Goal: Task Accomplishment & Management: Manage account settings

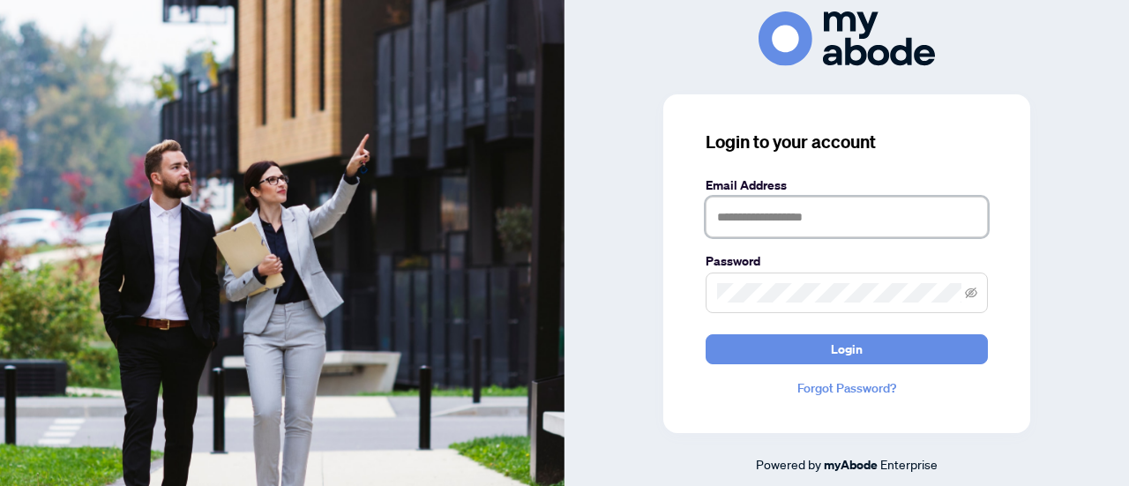
click at [806, 214] on input "text" at bounding box center [846, 217] width 282 height 41
type input "**********"
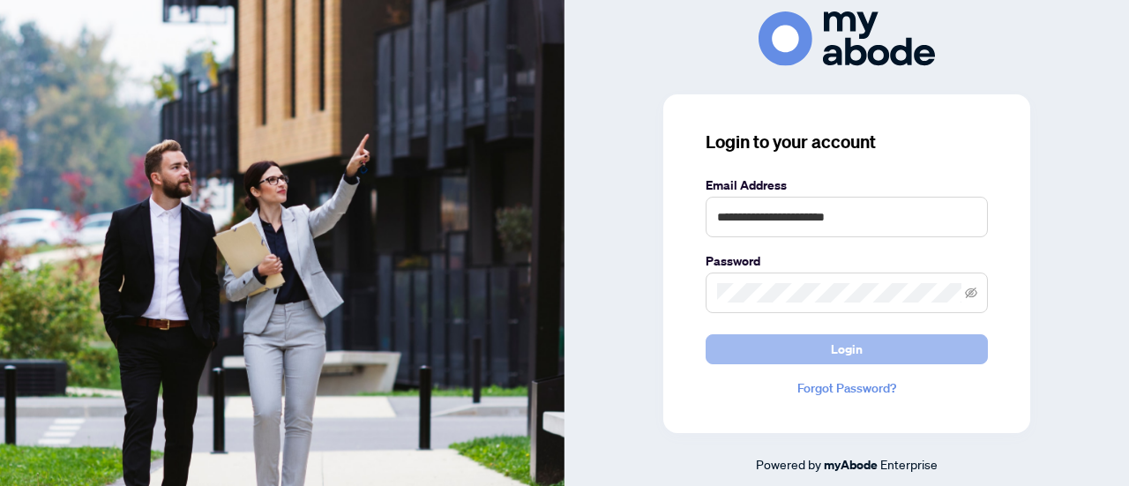
click at [880, 344] on button "Login" at bounding box center [846, 349] width 282 height 30
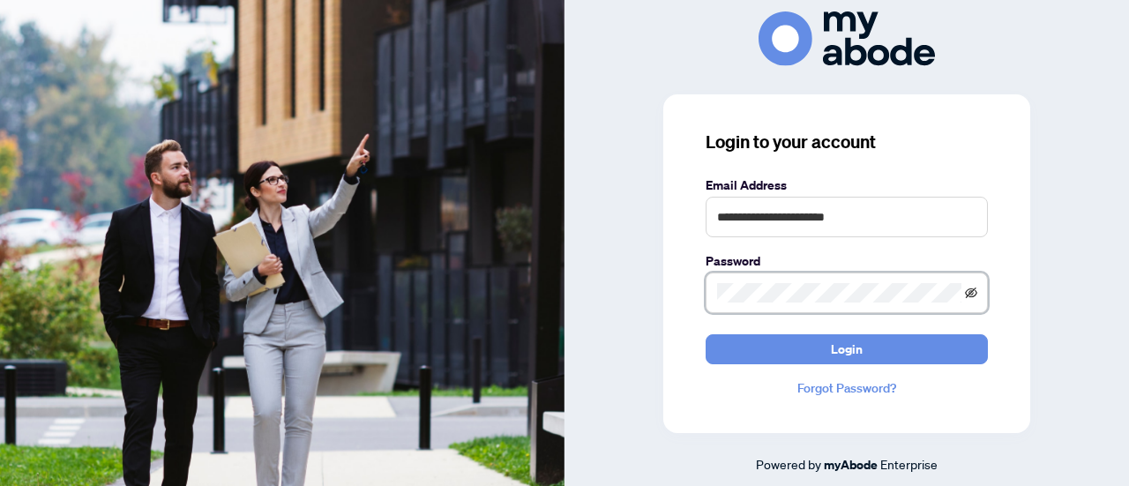
click at [968, 287] on icon "eye-invisible" at bounding box center [971, 293] width 12 height 12
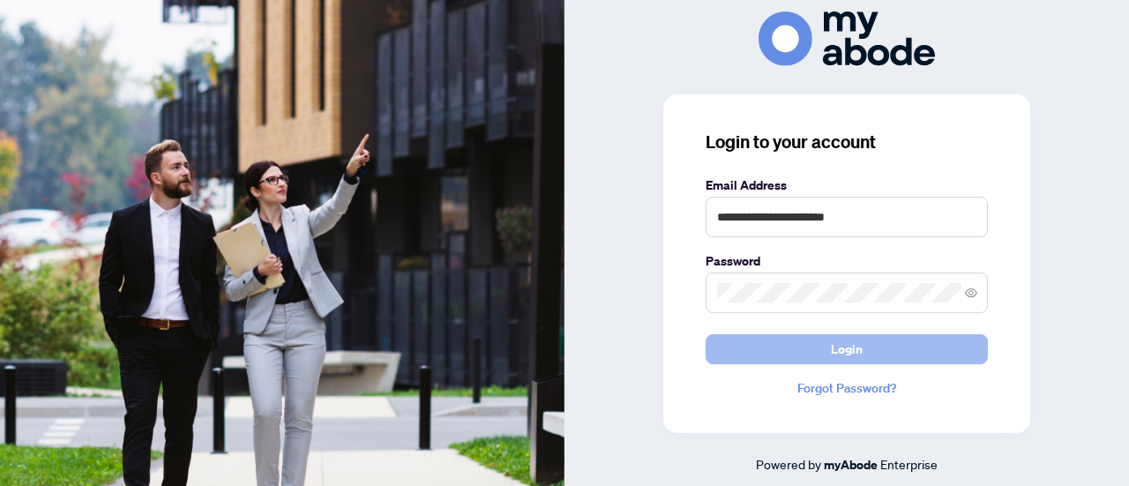
click at [882, 347] on button "Login" at bounding box center [846, 349] width 282 height 30
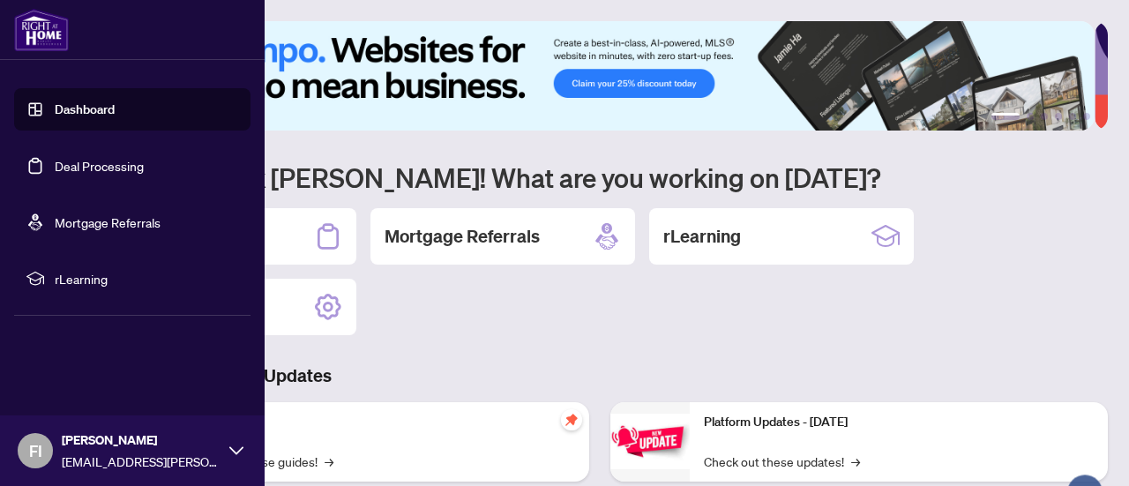
click at [120, 173] on link "Deal Processing" at bounding box center [99, 166] width 89 height 16
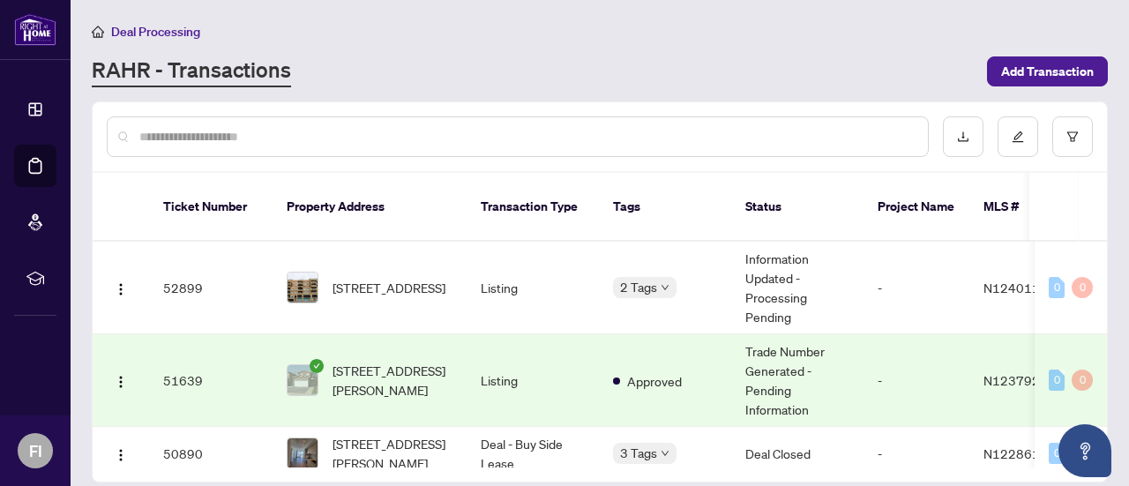
click at [788, 362] on td "Trade Number Generated - Pending Information" at bounding box center [797, 380] width 132 height 93
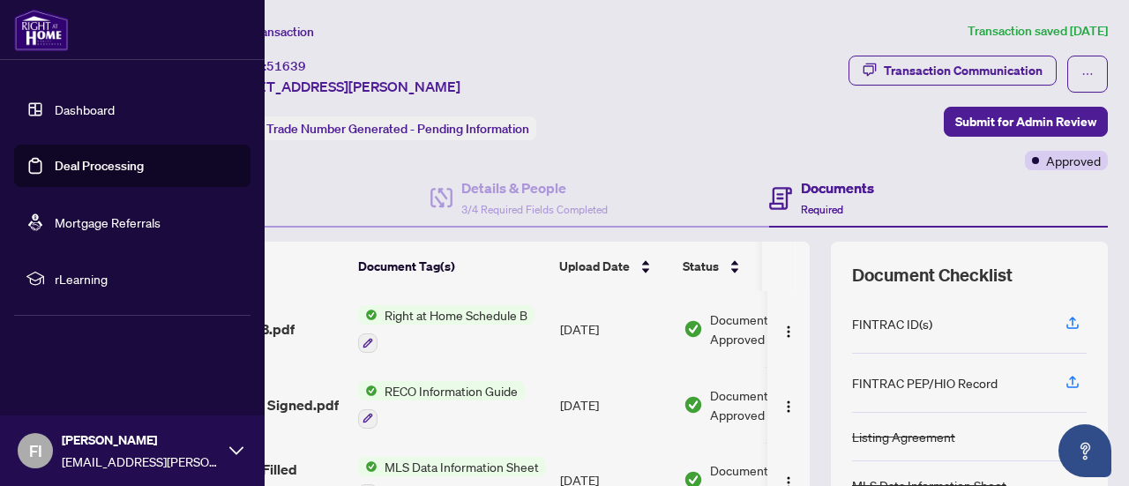
click at [63, 172] on link "Deal Processing" at bounding box center [99, 166] width 89 height 16
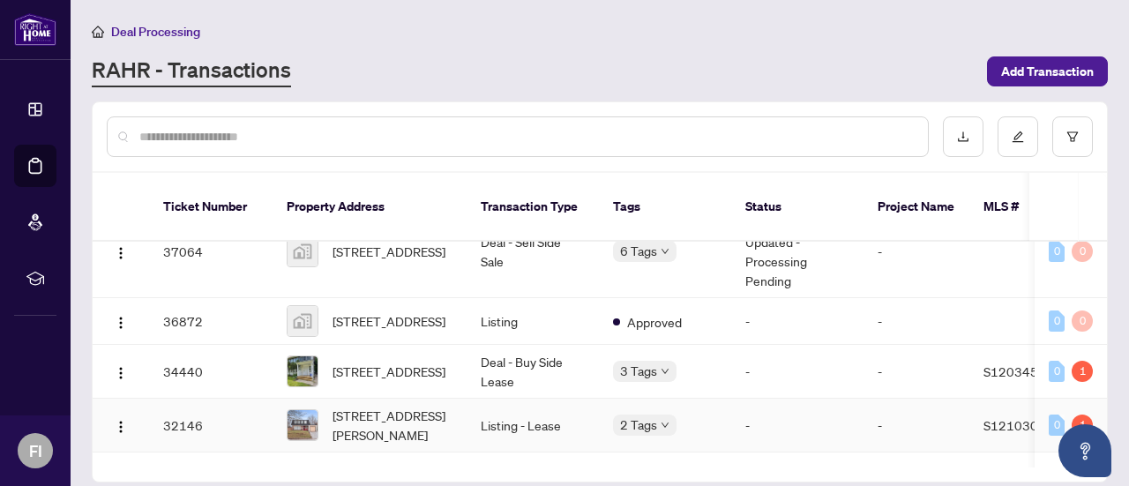
scroll to position [441, 0]
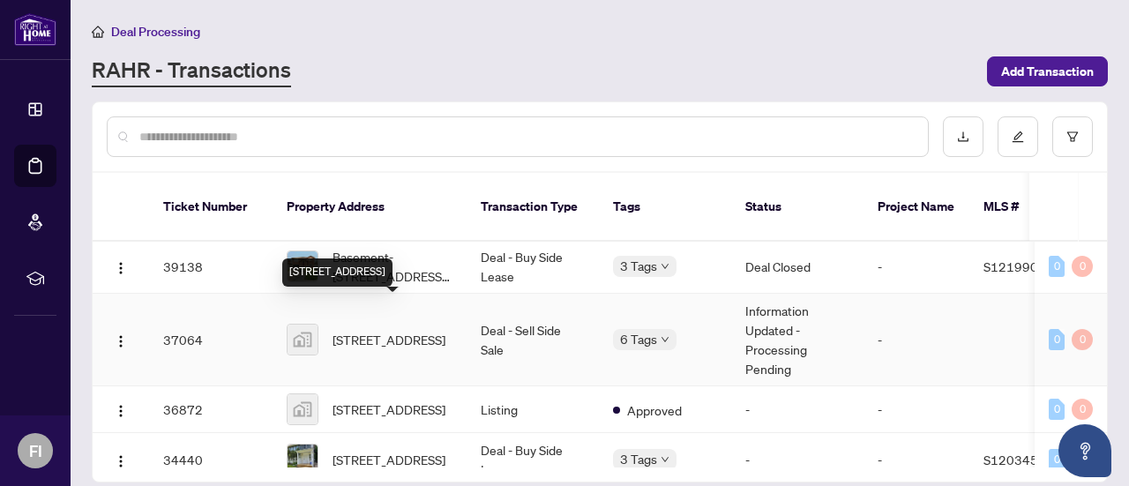
click at [377, 330] on span "[STREET_ADDRESS]" at bounding box center [388, 339] width 113 height 19
